Goal: Find specific page/section: Find specific page/section

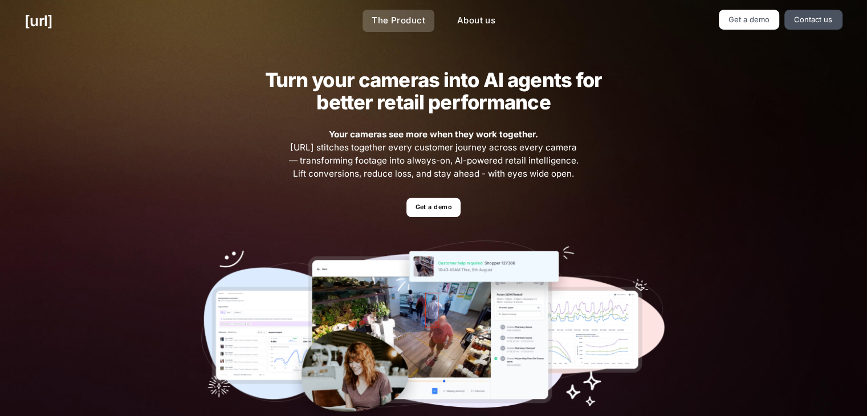
click at [390, 23] on link "The Product" at bounding box center [399, 21] width 72 height 22
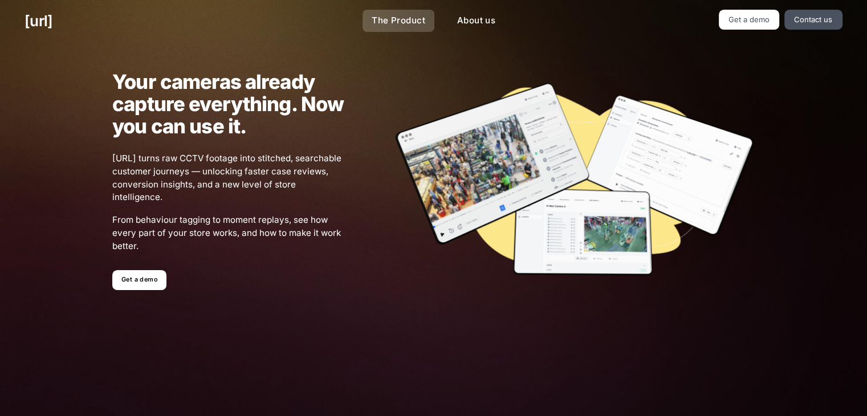
click at [390, 23] on link "The Product" at bounding box center [399, 21] width 72 height 22
click at [390, 21] on link "The Product" at bounding box center [399, 21] width 72 height 22
